Goal: Find specific page/section: Find specific page/section

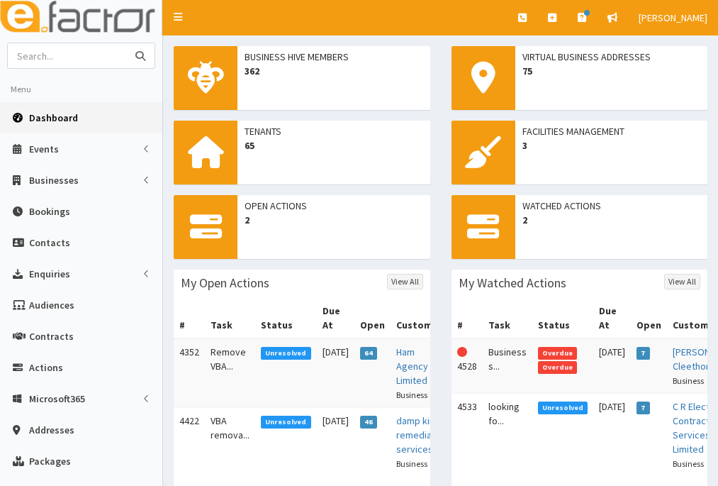
click at [94, 50] on input "text" at bounding box center [67, 55] width 119 height 25
type input "utilities and fibre"
click at [126, 43] on button "submit" at bounding box center [140, 55] width 28 height 25
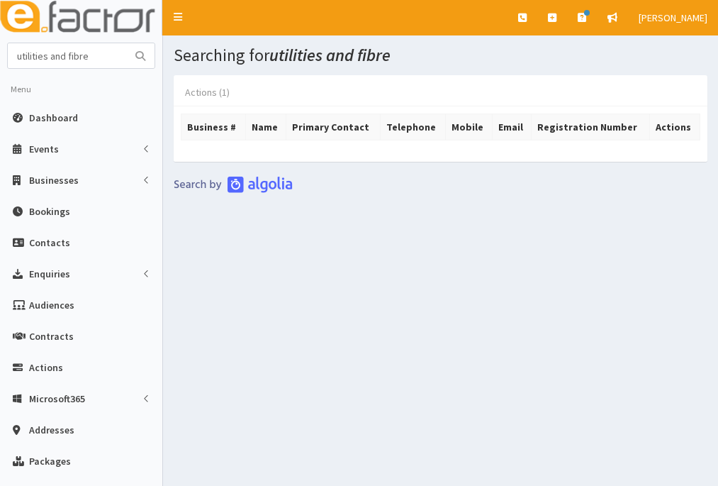
click at [191, 99] on link "Actions (1)" at bounding box center [207, 92] width 67 height 30
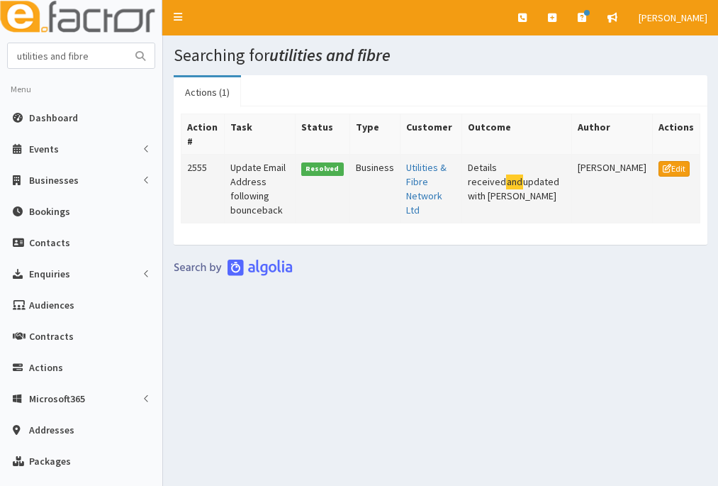
click at [213, 165] on td "2555" at bounding box center [202, 189] width 43 height 69
